Goal: Information Seeking & Learning: Learn about a topic

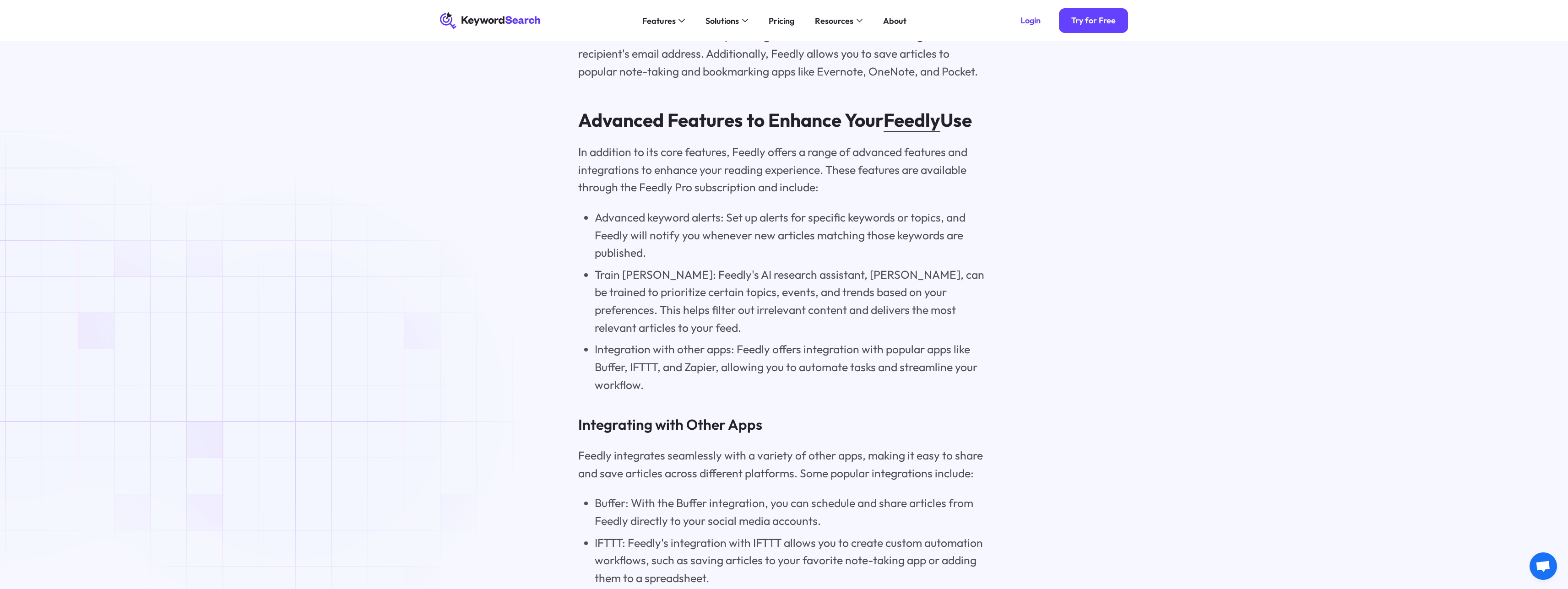
scroll to position [3862, 0]
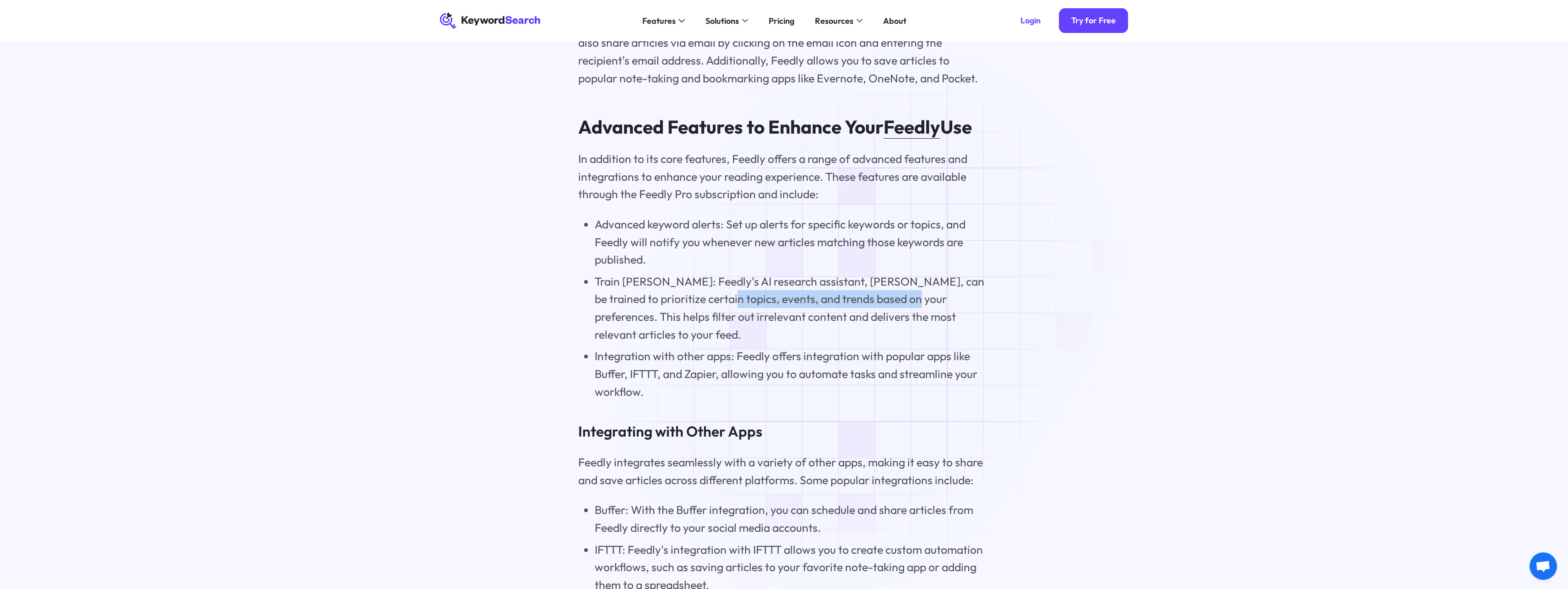
drag, startPoint x: 716, startPoint y: 266, endPoint x: 906, endPoint y: 263, distance: 190.0
click at [906, 273] on li "Train Leo: Feedly's AI research assistant, Leo, can be trained to prioritize ce…" at bounding box center [793, 308] width 396 height 71
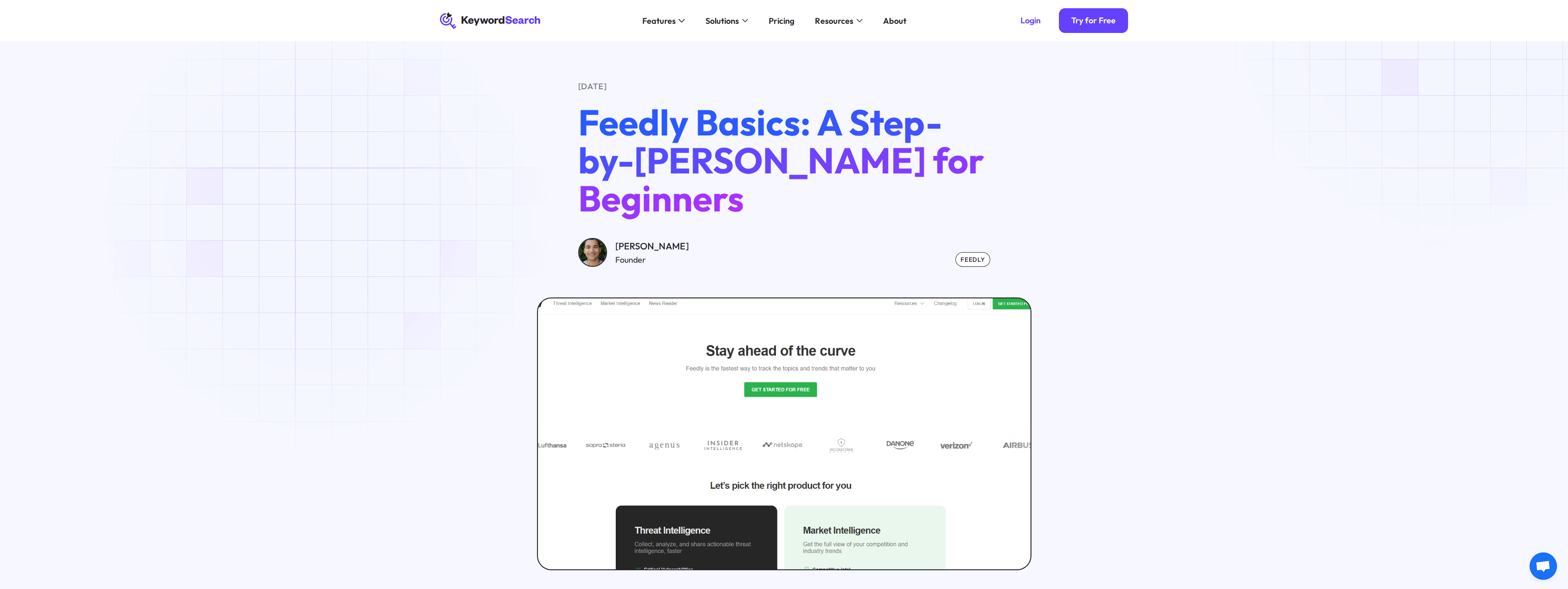
scroll to position [0, 0]
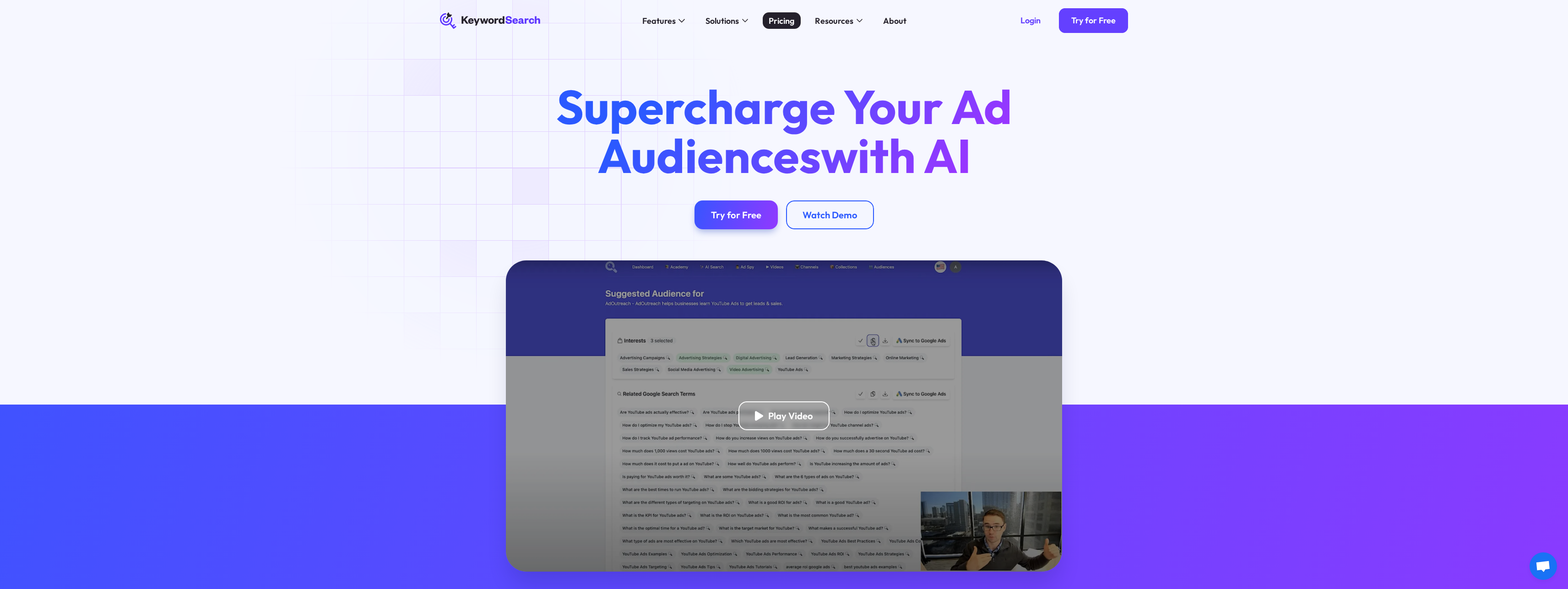
click at [780, 20] on div "Pricing" at bounding box center [782, 21] width 26 height 12
